Goal: Task Accomplishment & Management: Complete application form

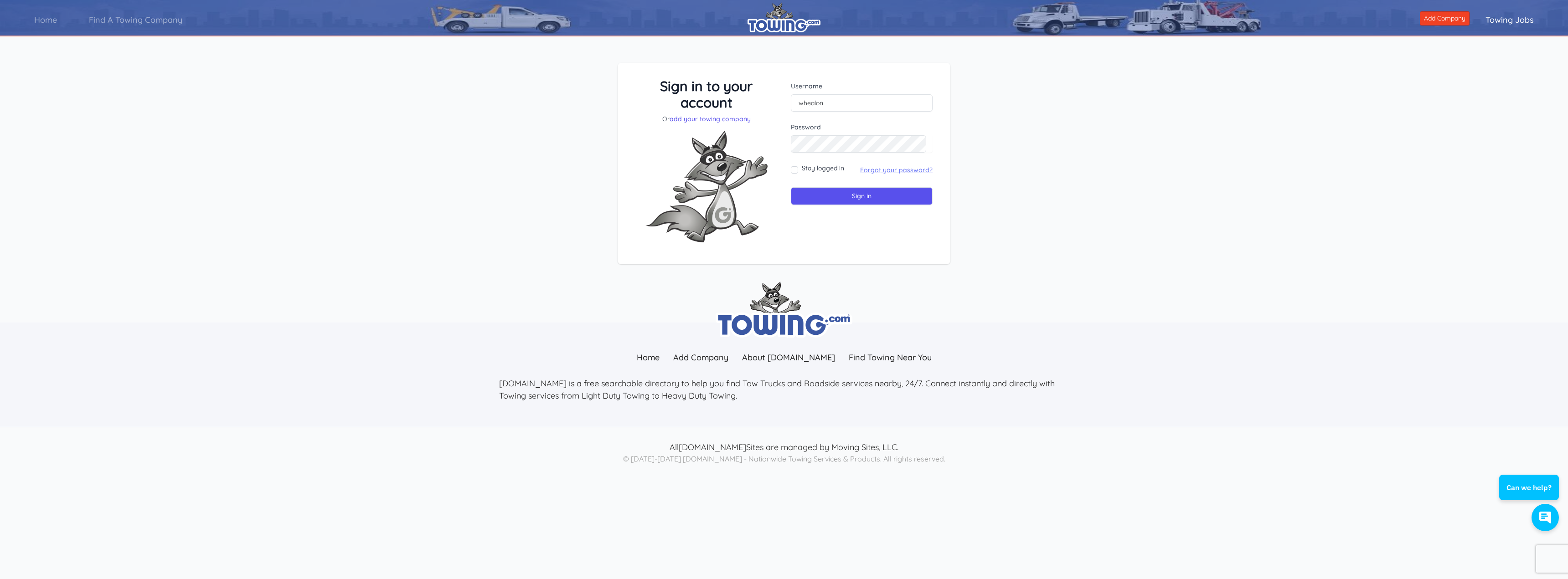
click at [891, 171] on link "Forgot your password?" at bounding box center [896, 169] width 73 height 8
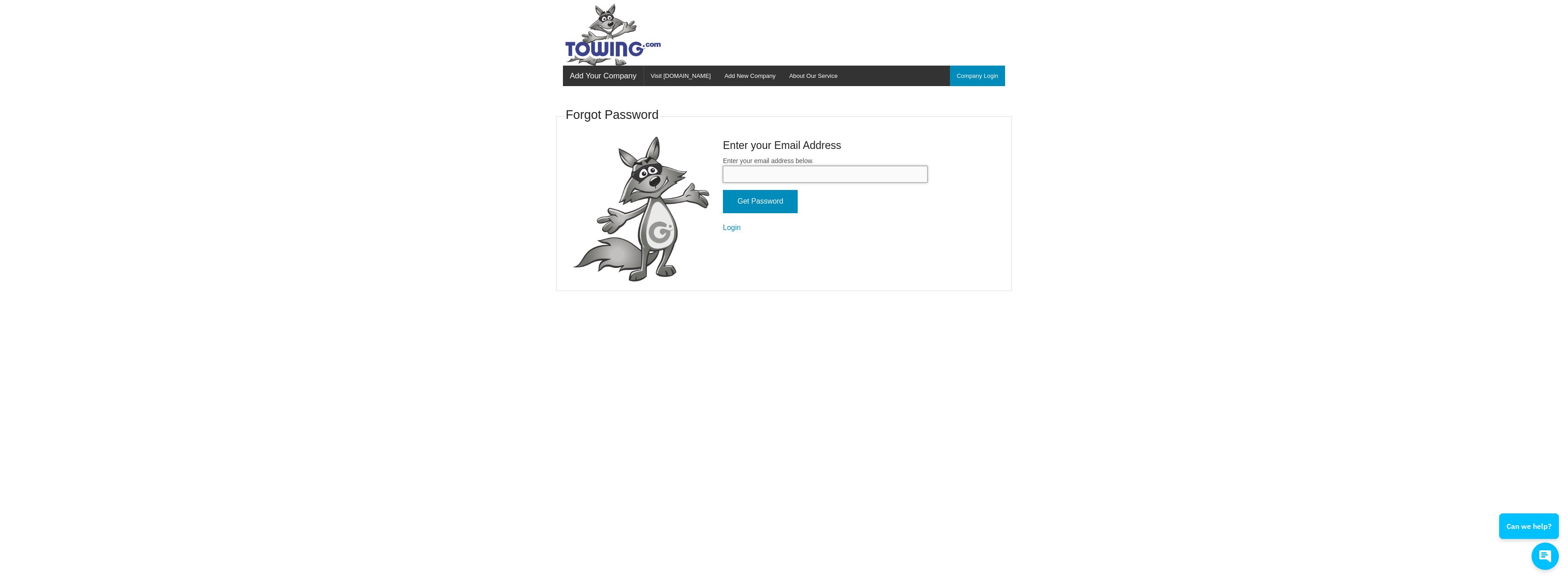
click at [746, 174] on input "Enter your email address below." at bounding box center [825, 174] width 205 height 17
click at [0, 300] on com-1password-button at bounding box center [0, 300] width 0 height 0
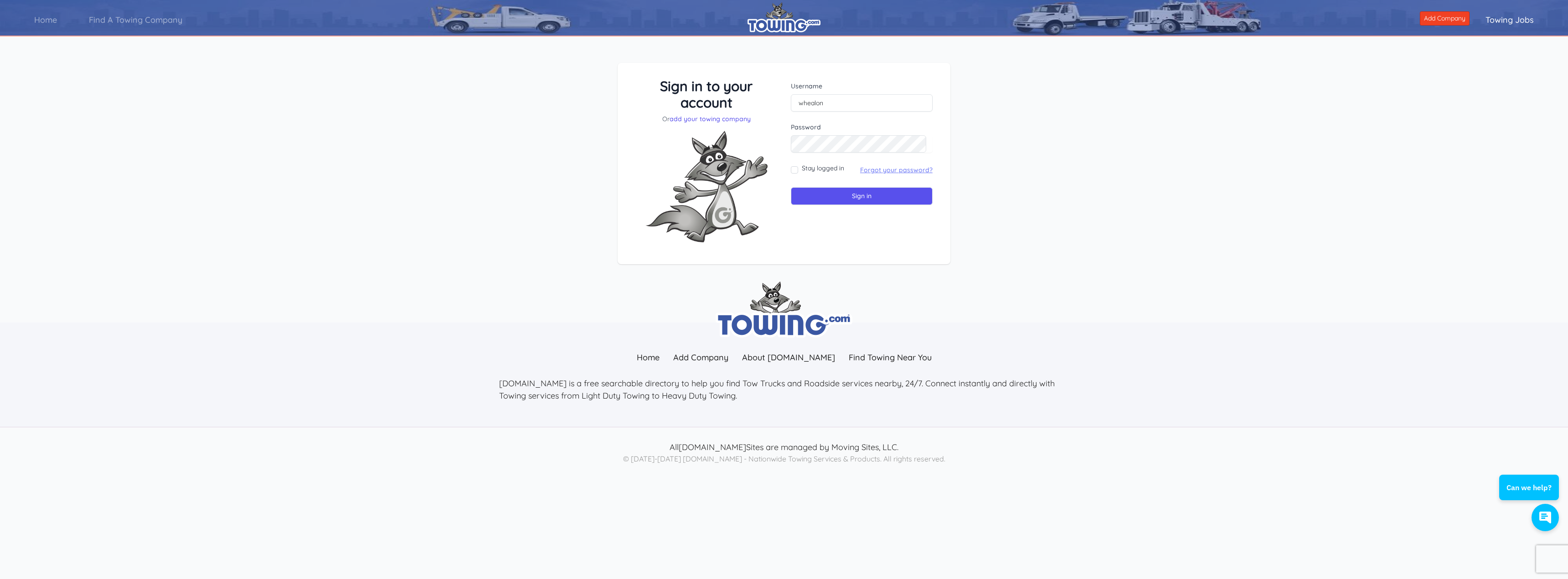
click at [884, 173] on link "Forgot your password?" at bounding box center [896, 169] width 73 height 8
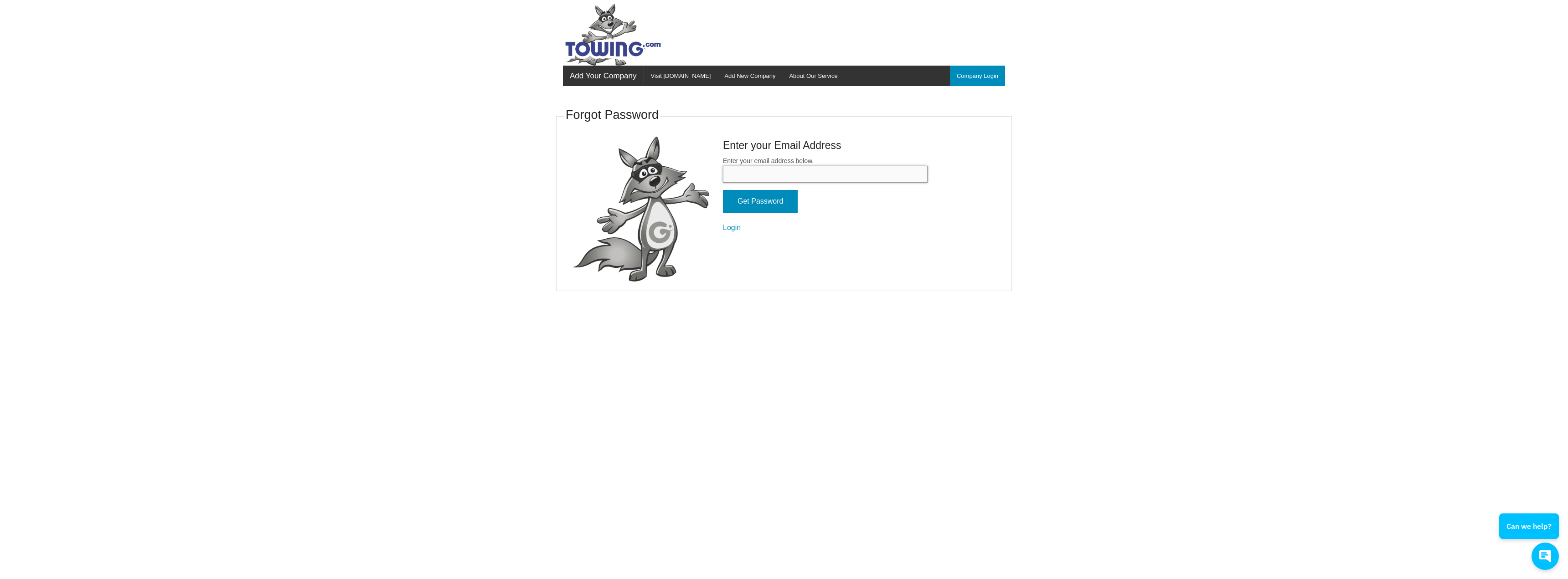
click at [752, 176] on input "Enter your email address below." at bounding box center [825, 174] width 205 height 17
type input "info@whealontowing.com"
click at [760, 199] on input "Get Password" at bounding box center [760, 201] width 75 height 24
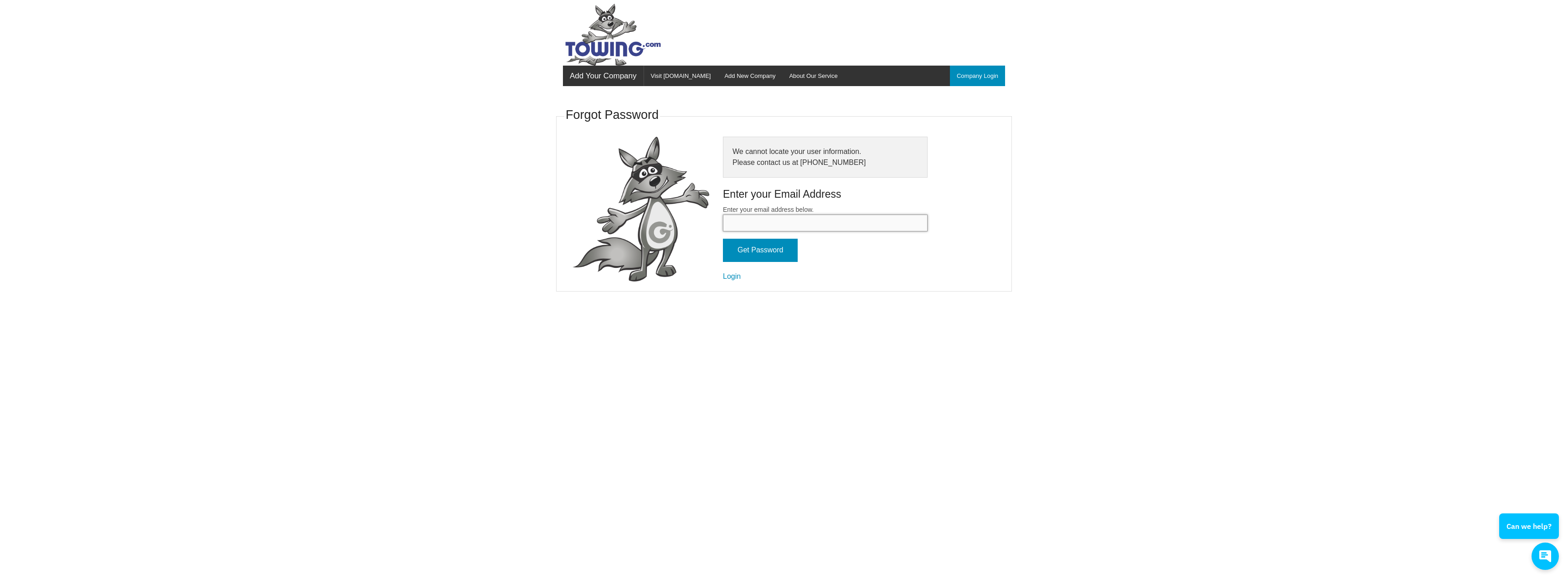
click at [735, 230] on input "Enter your email address below." at bounding box center [825, 223] width 205 height 17
type input "davew@whealontowing.com"
click at [753, 246] on input "Get Password" at bounding box center [760, 250] width 75 height 24
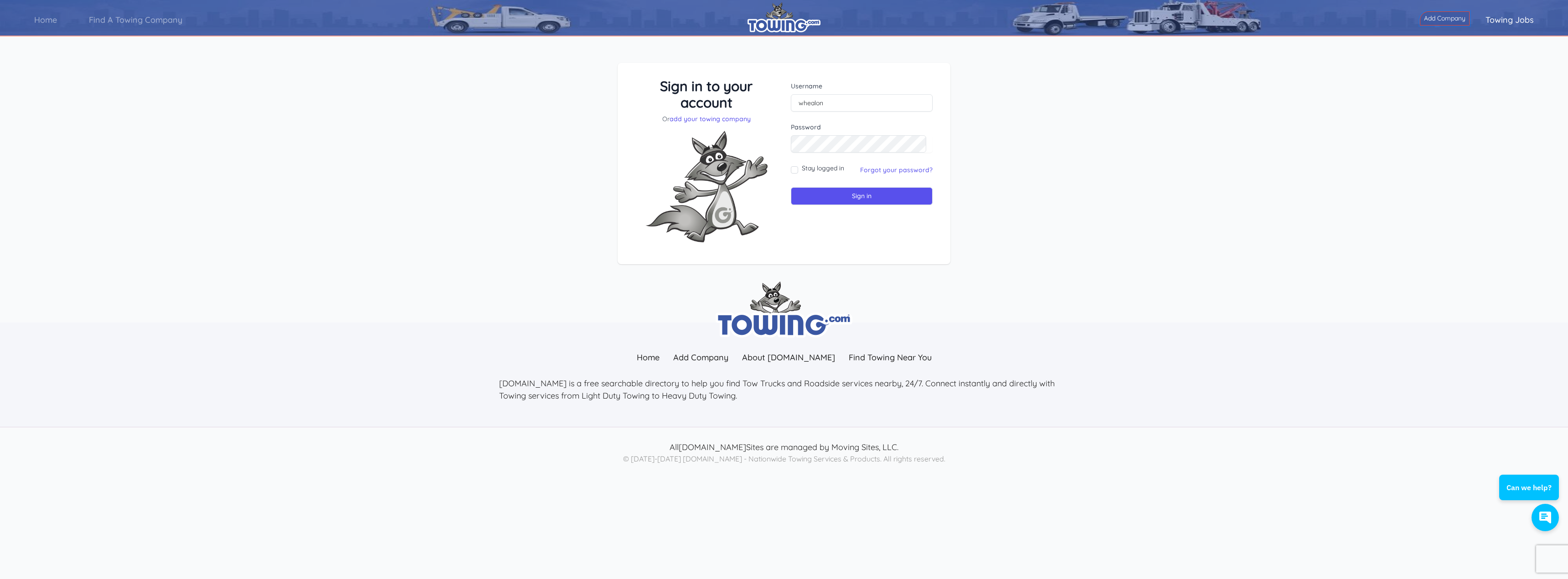
click at [1440, 18] on link "Add Company" at bounding box center [1444, 18] width 50 height 14
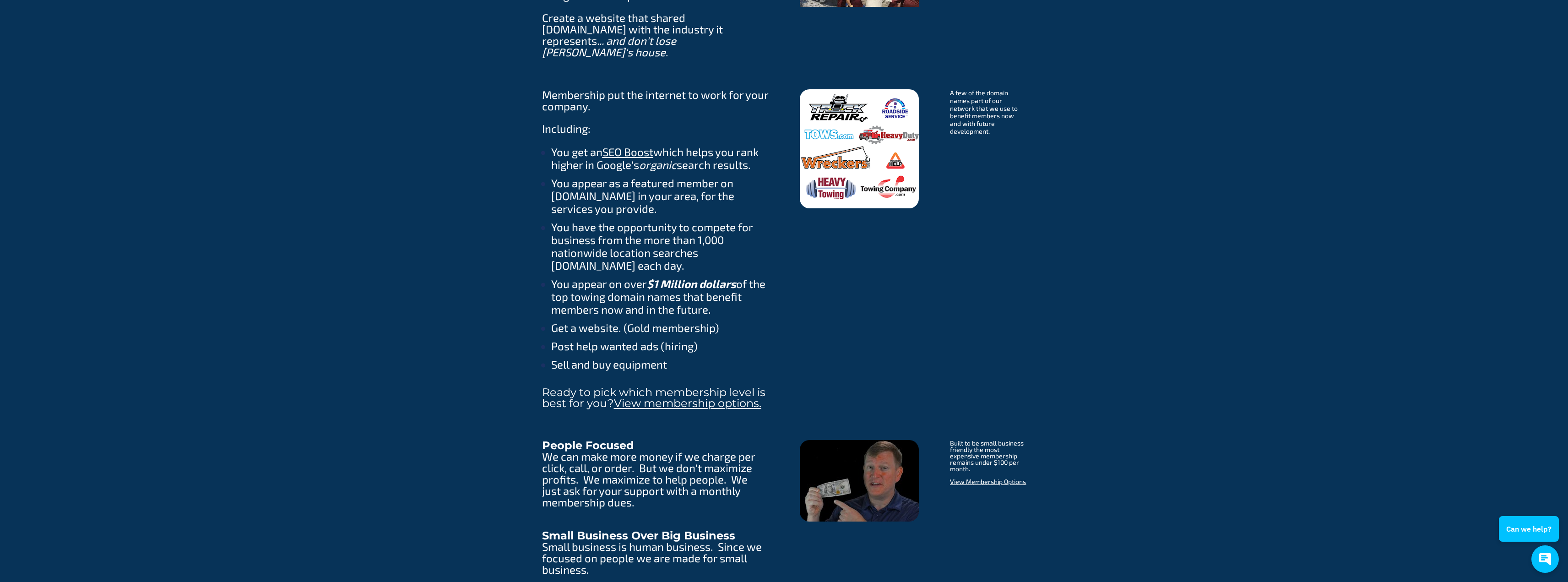
scroll to position [1327, 0]
